Goal: Navigation & Orientation: Find specific page/section

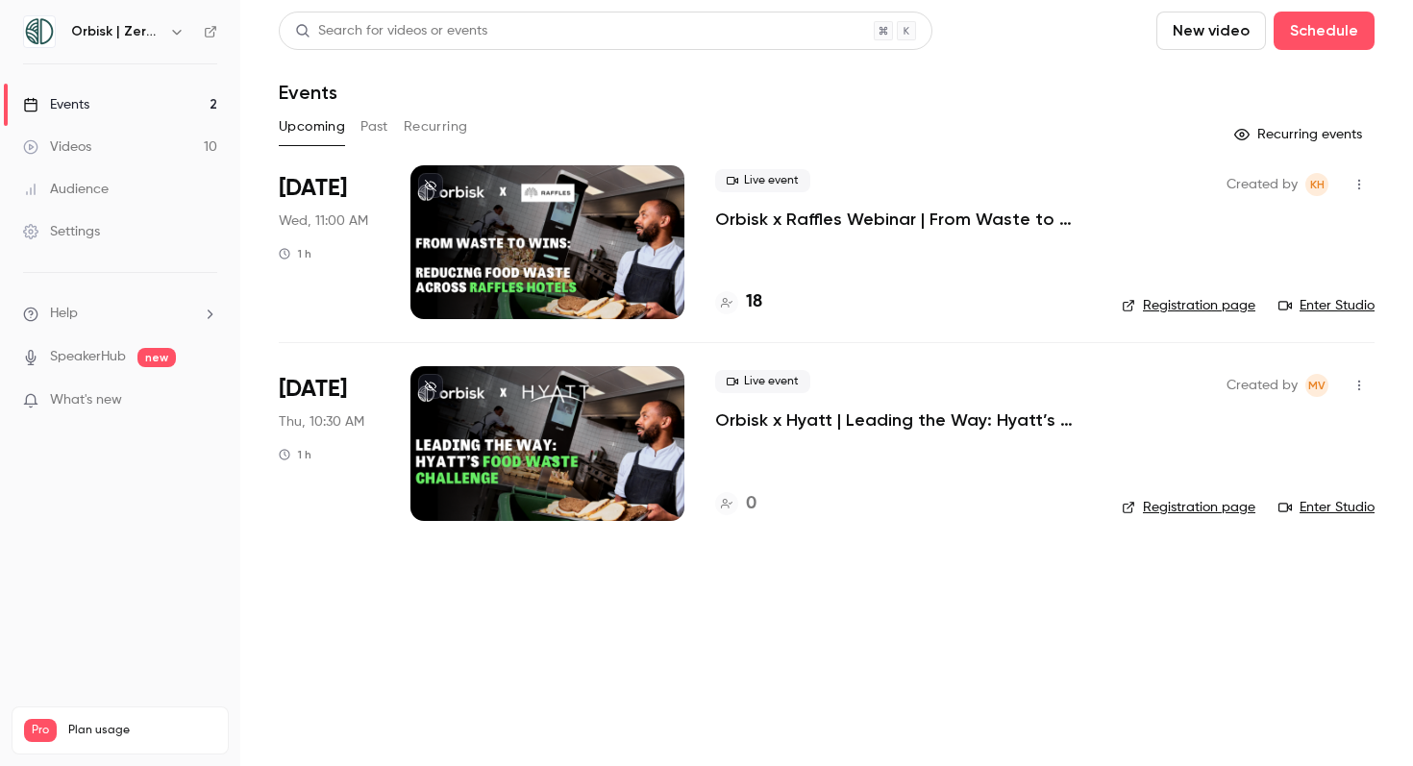
click at [1169, 502] on link "Registration page" at bounding box center [1189, 507] width 134 height 19
click at [1233, 509] on link "Registration page" at bounding box center [1189, 507] width 134 height 19
